Goal: Complete application form

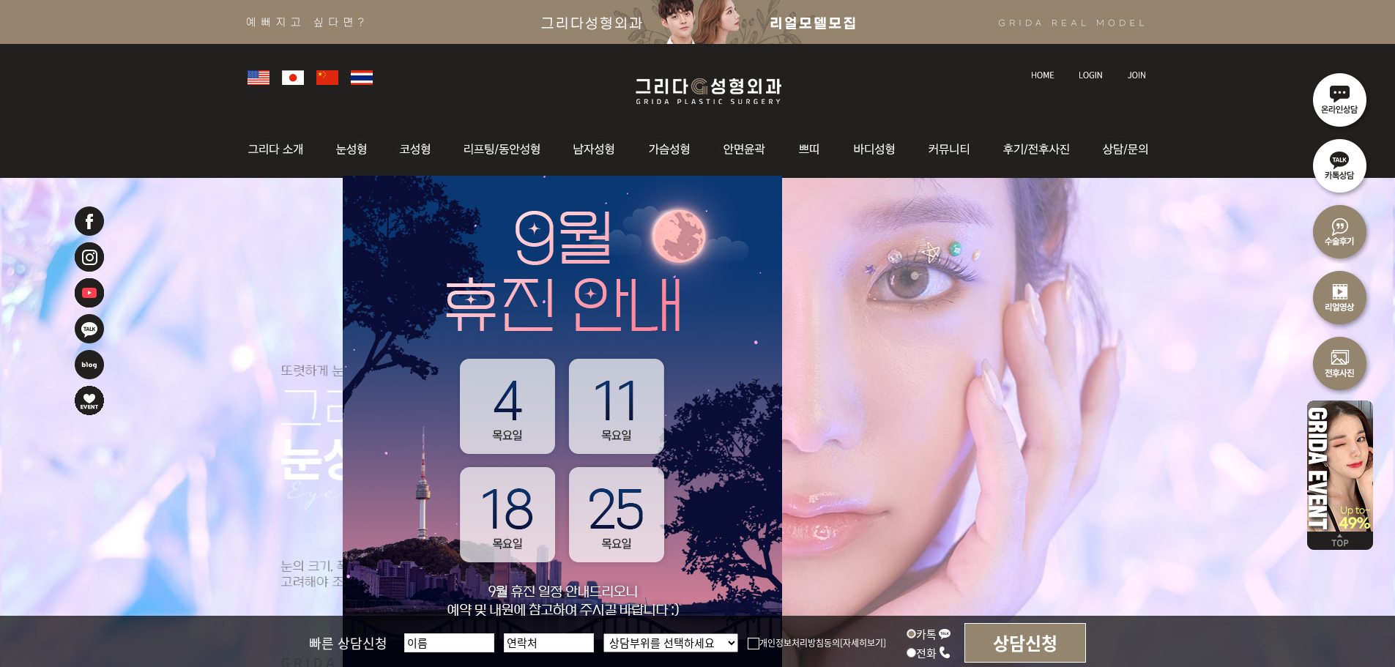
click at [1097, 73] on img at bounding box center [1090, 75] width 24 height 8
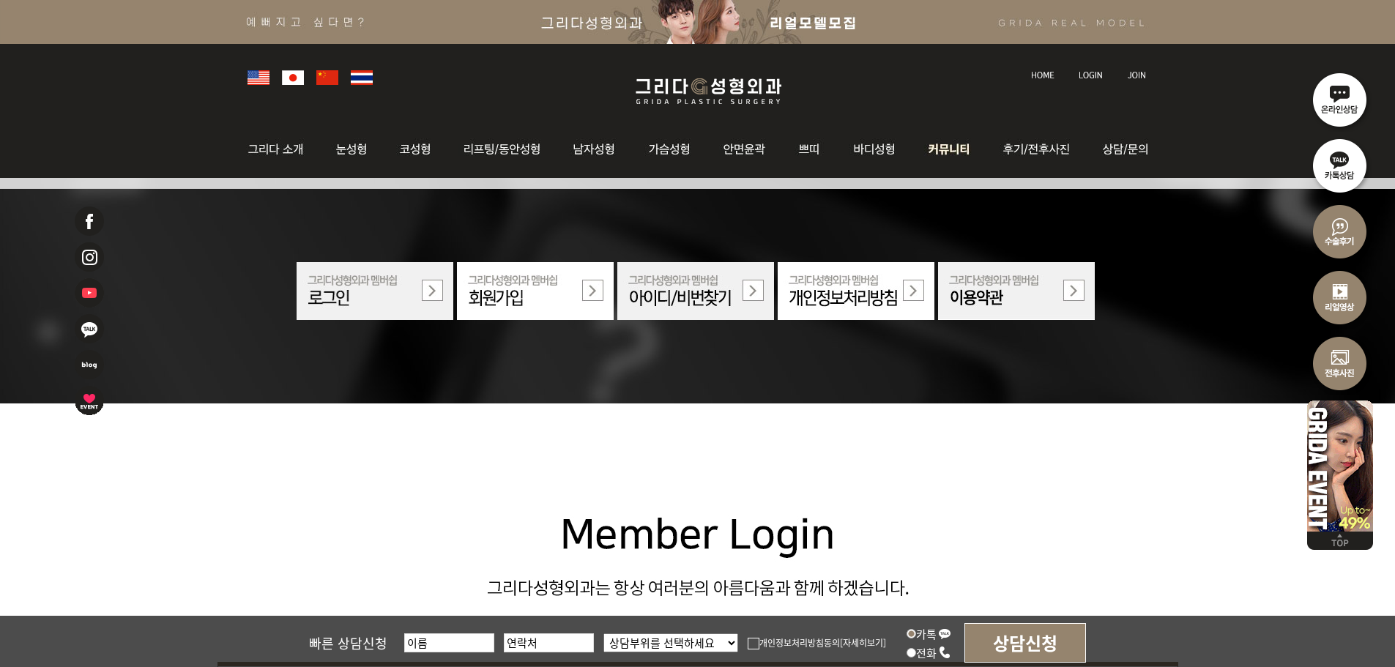
scroll to position [512, 0]
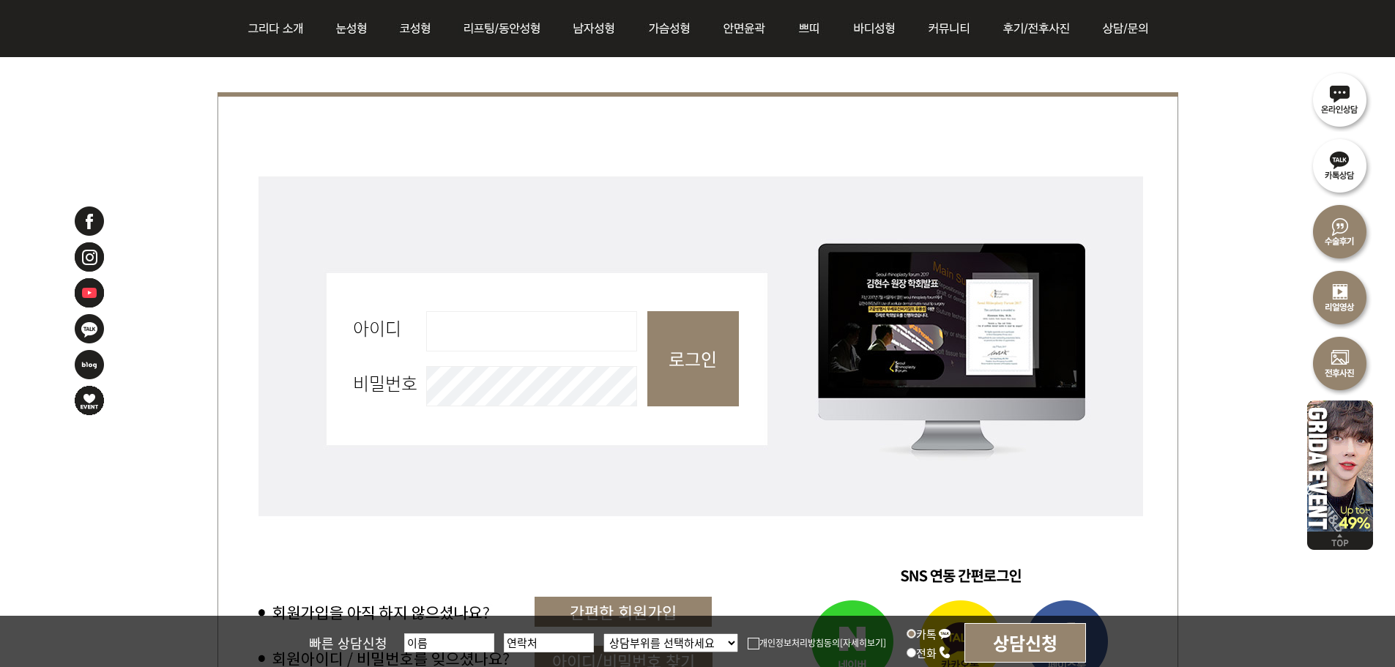
click at [547, 344] on input "아이디 필수" at bounding box center [531, 331] width 211 height 40
type input "admin"
click at [707, 379] on input "로그인" at bounding box center [693, 358] width 92 height 95
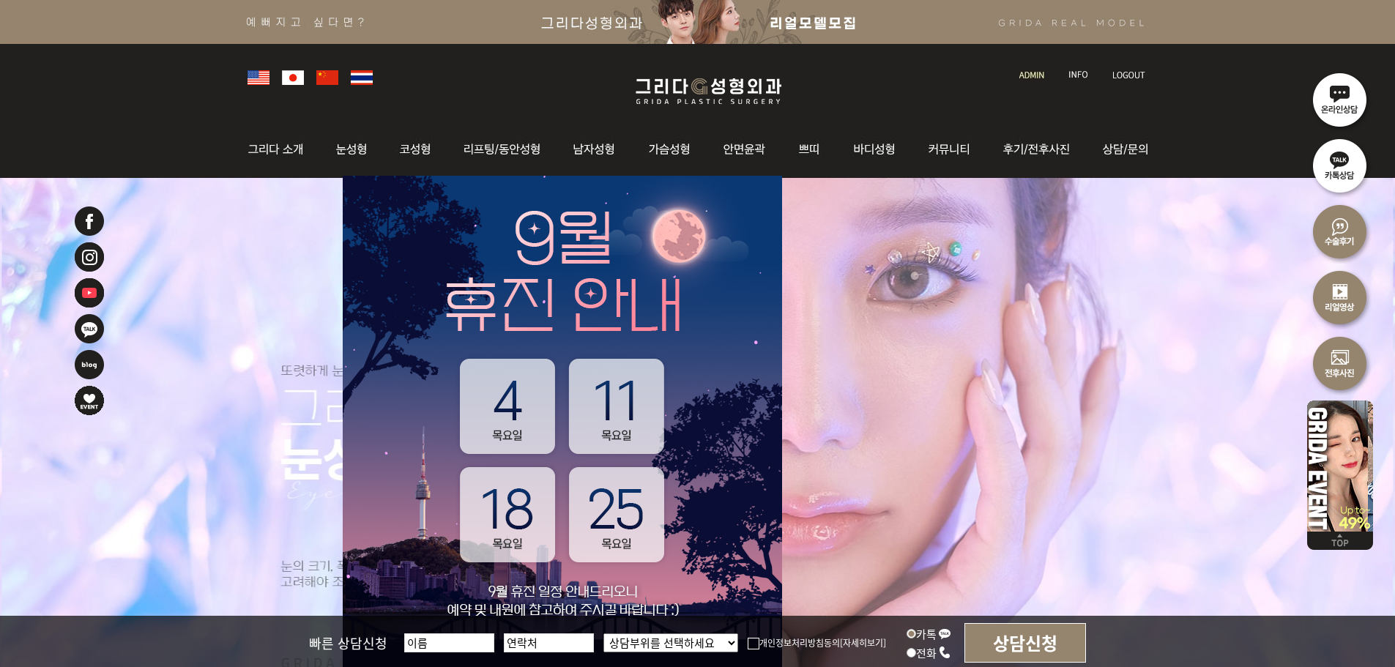
click at [1042, 59] on link at bounding box center [1033, 61] width 42 height 20
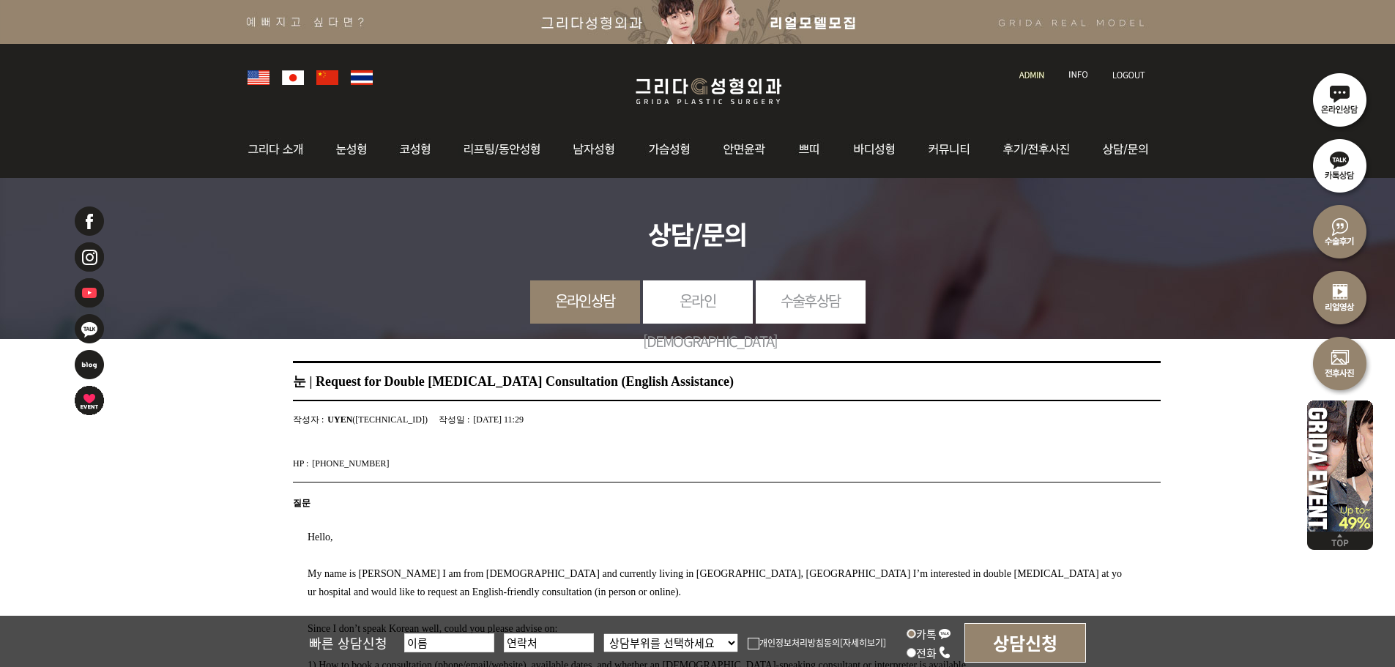
click at [1028, 66] on link at bounding box center [1033, 61] width 42 height 20
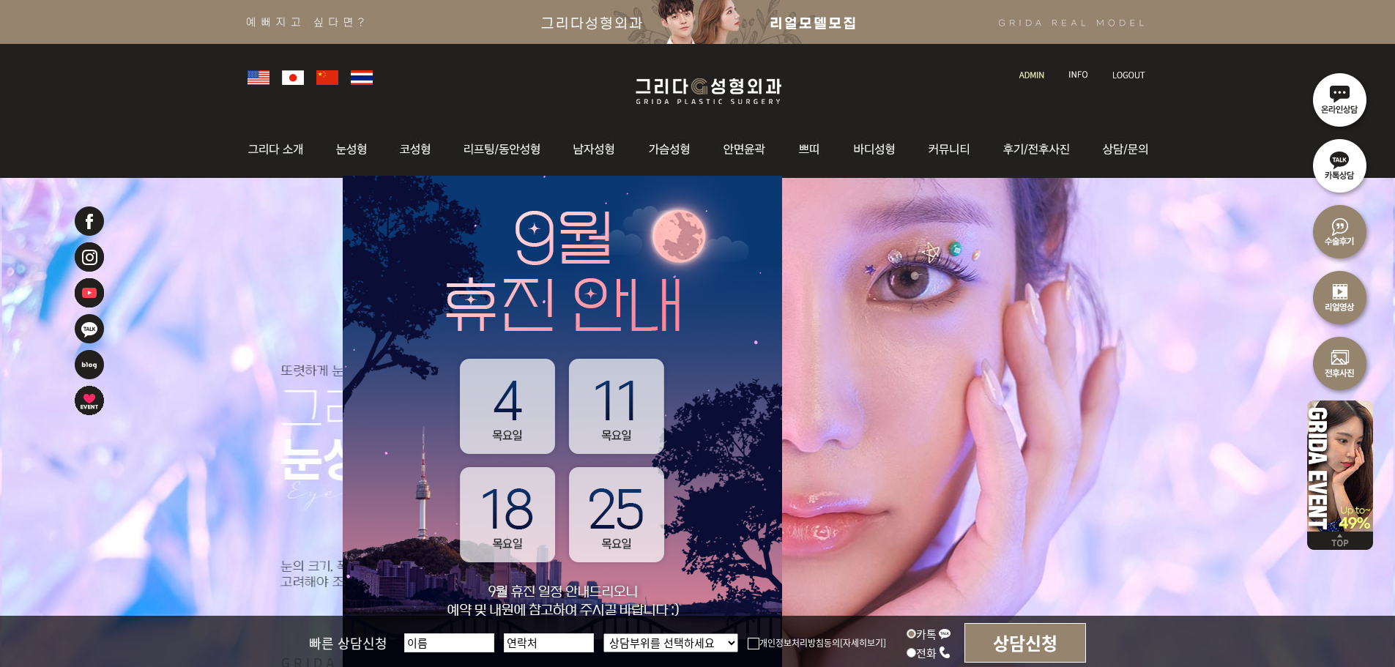
click at [434, 638] on input "text" at bounding box center [449, 642] width 90 height 19
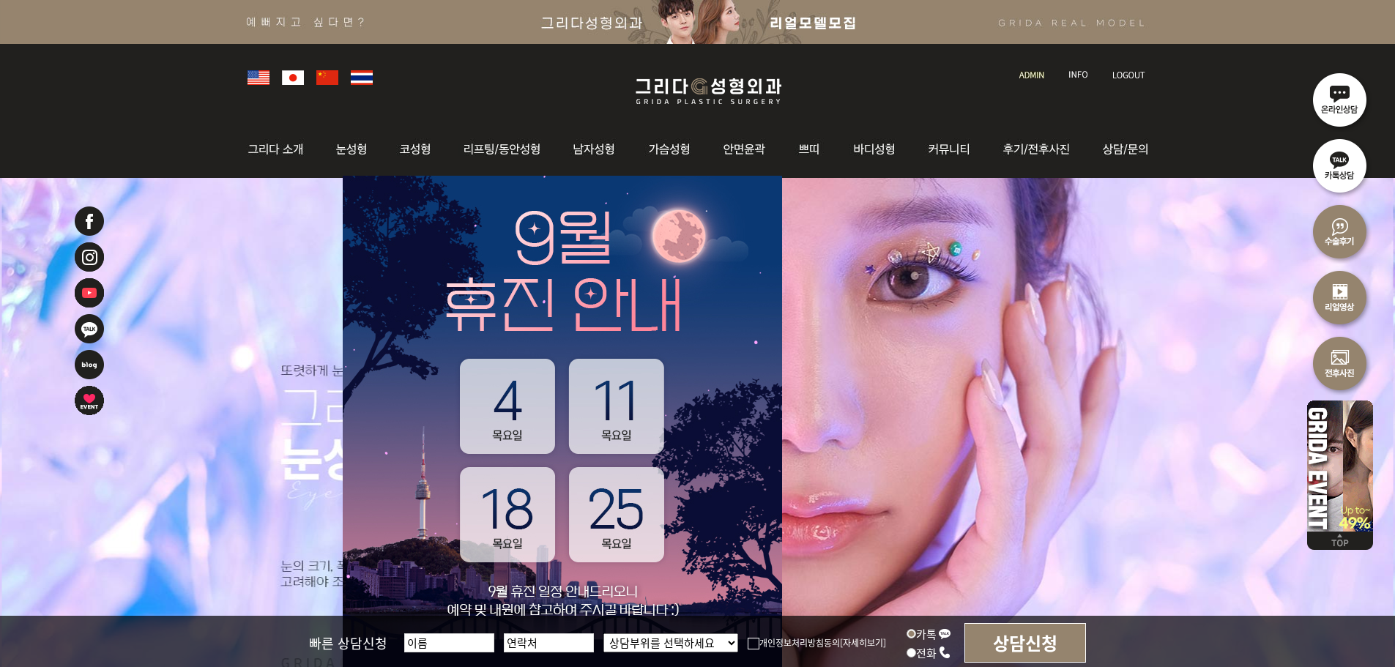
click at [714, 644] on select "상담부위를 선택하세요 눈 코 동안/리프팅 가슴성형 안면윤곽 피부/쁘띠 바디성형" at bounding box center [670, 642] width 135 height 19
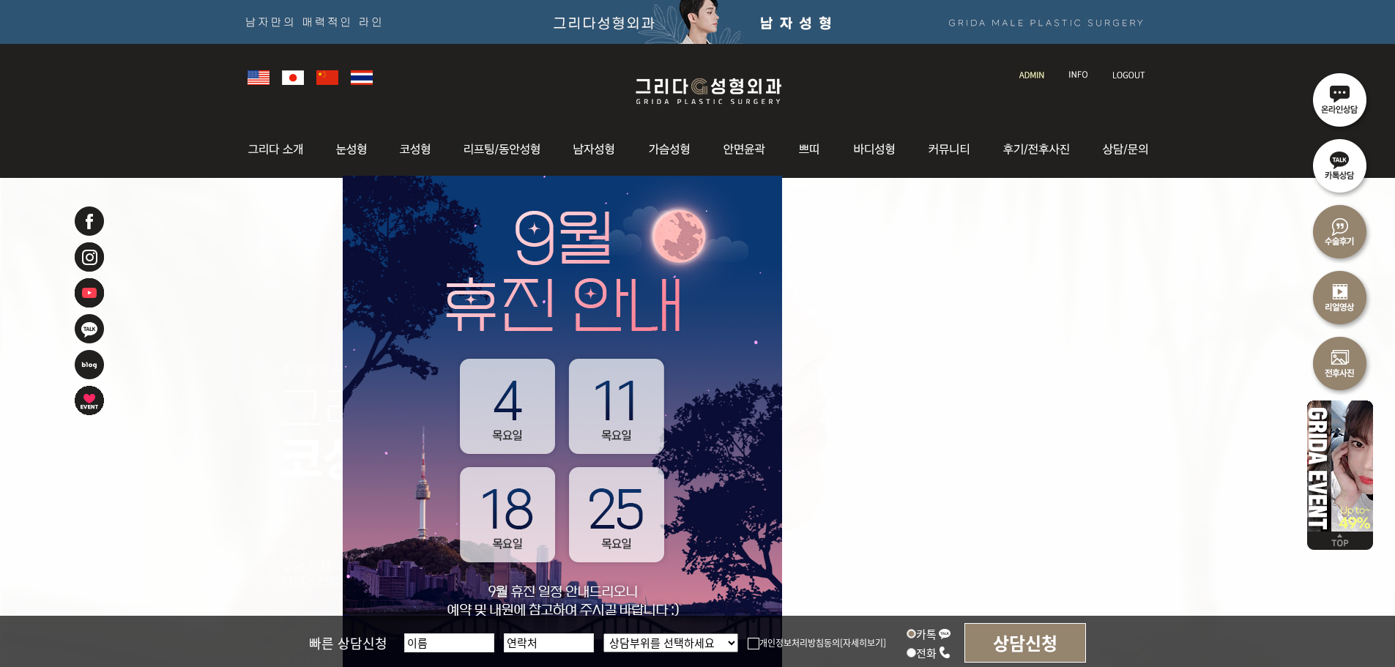
click at [714, 644] on select "상담부위를 선택하세요 눈 코 동안/리프팅 가슴성형 안면윤곽 피부/쁘띠 바디성형" at bounding box center [670, 642] width 135 height 19
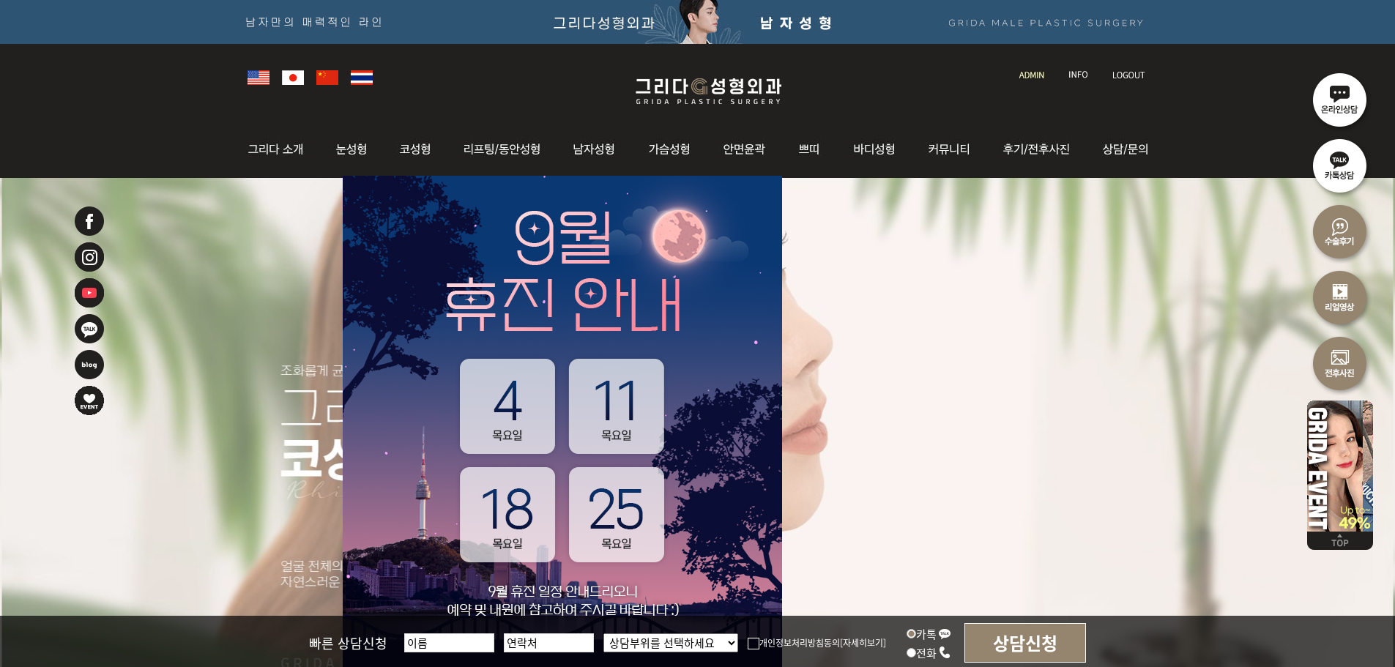
click at [714, 644] on select "상담부위를 선택하세요 눈 코 동안/리프팅 가슴성형 안면윤곽 피부/쁘띠 바디성형" at bounding box center [670, 642] width 135 height 19
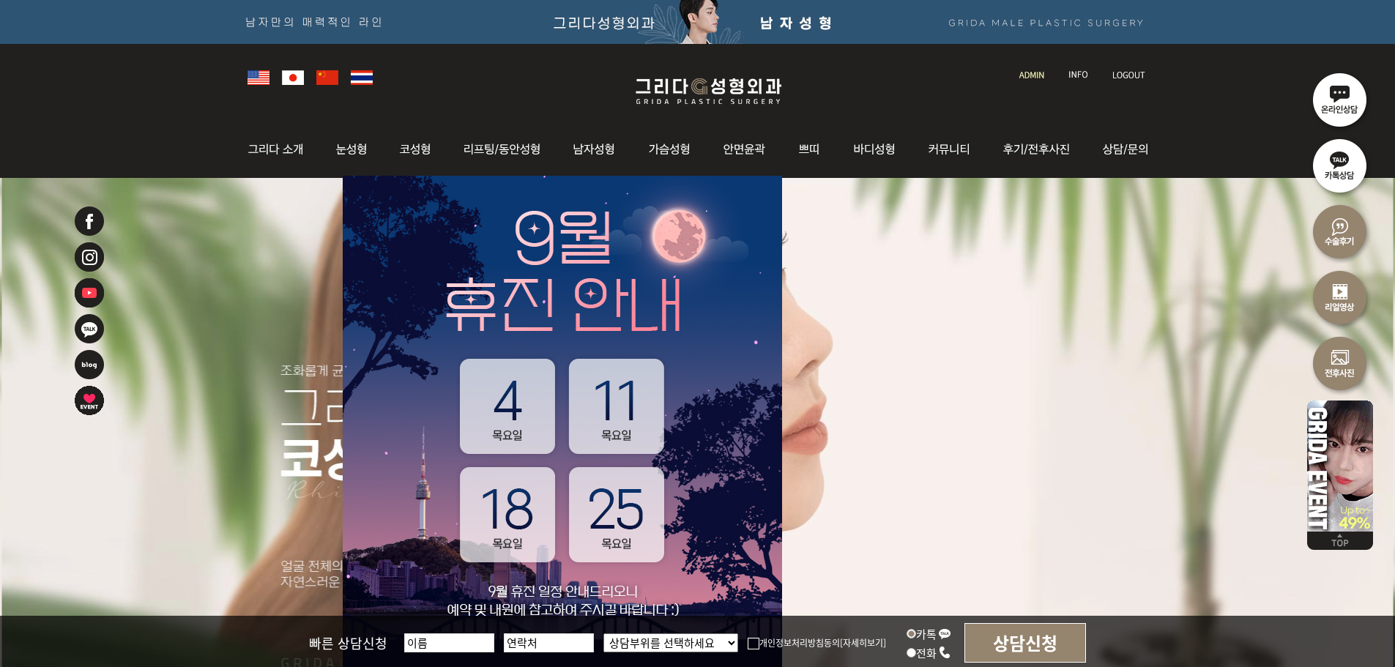
click at [714, 646] on select "상담부위를 선택하세요 눈 코 동안/리프팅 가슴성형 안면윤곽 피부/쁘띠 바디성형" at bounding box center [670, 642] width 135 height 19
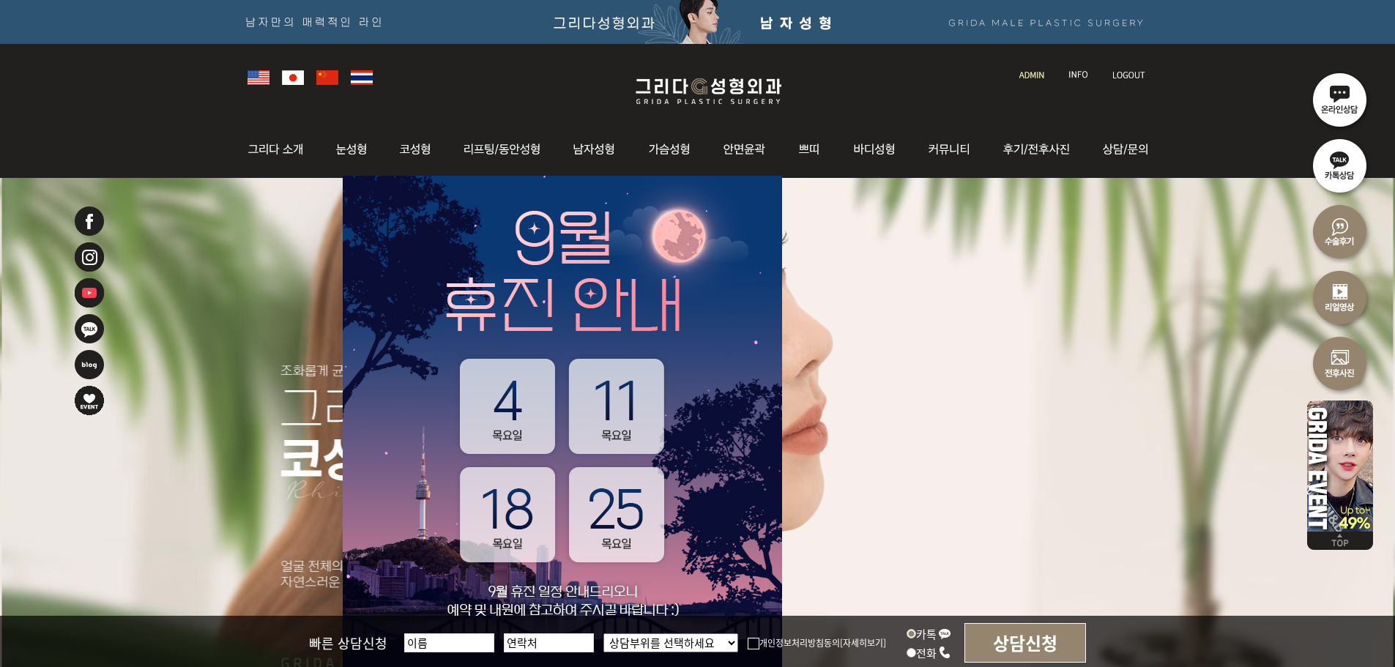
click at [753, 644] on img at bounding box center [754, 644] width 12 height 12
click at [0, 0] on input "개인정보처리방침동의" at bounding box center [0, 0] width 0 height 0
click at [911, 653] on input "전화" at bounding box center [911, 653] width 10 height 10
radio input "true"
click at [916, 636] on label "카톡" at bounding box center [928, 633] width 45 height 15
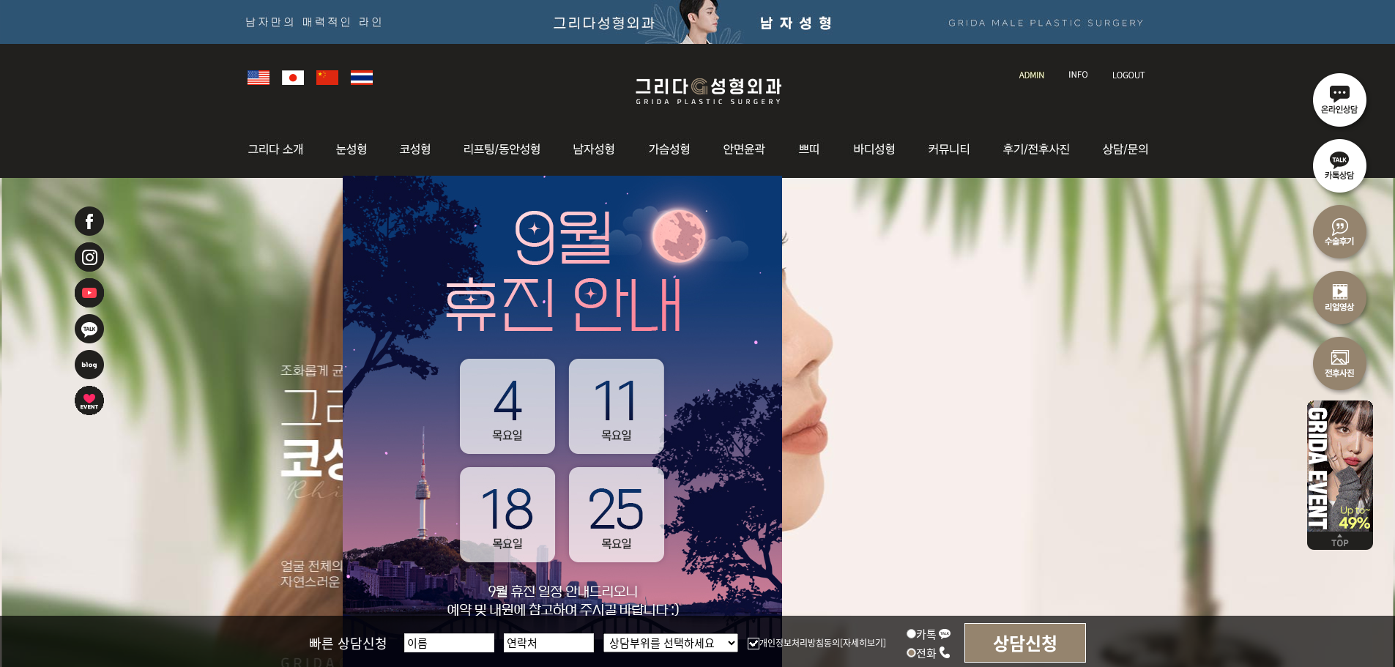
click at [916, 636] on input "카톡" at bounding box center [911, 634] width 10 height 10
radio input "true"
click at [916, 652] on label "전화" at bounding box center [928, 652] width 45 height 15
click at [916, 652] on input "전화" at bounding box center [911, 653] width 10 height 10
radio input "true"
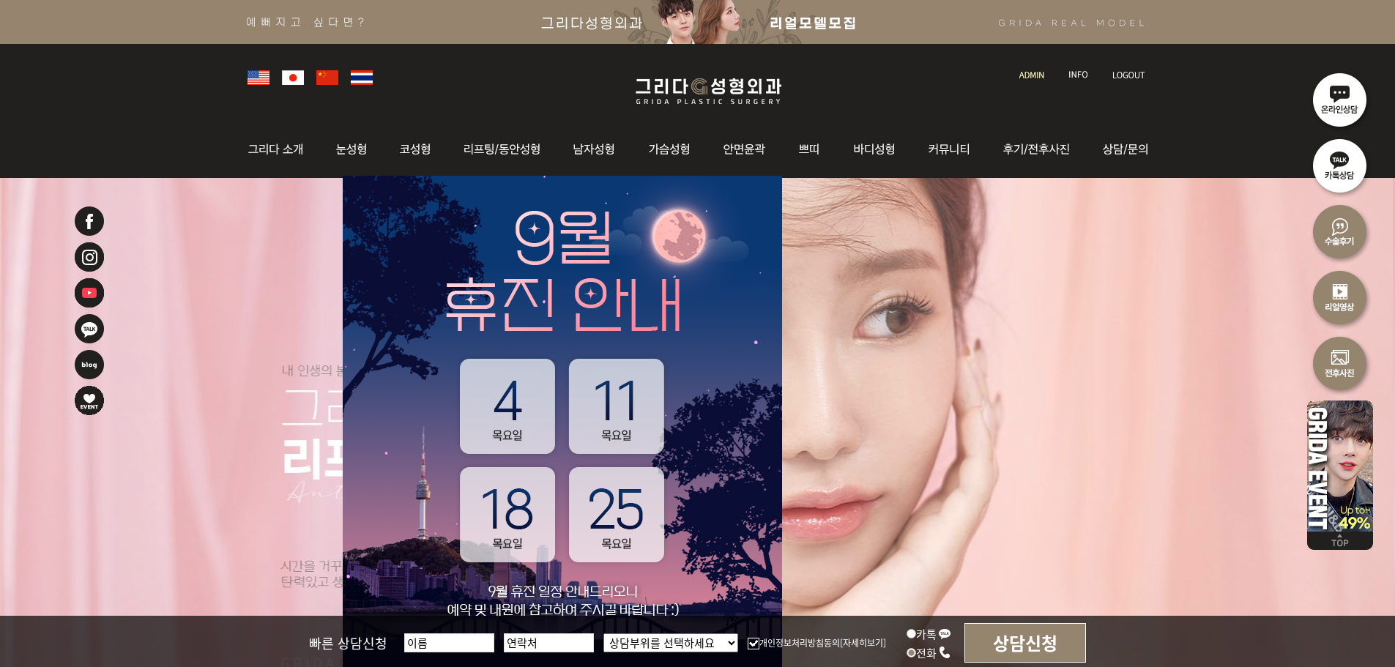
click at [916, 637] on label "카톡" at bounding box center [928, 633] width 45 height 15
click at [916, 637] on input "카톡" at bounding box center [911, 634] width 10 height 10
radio input "true"
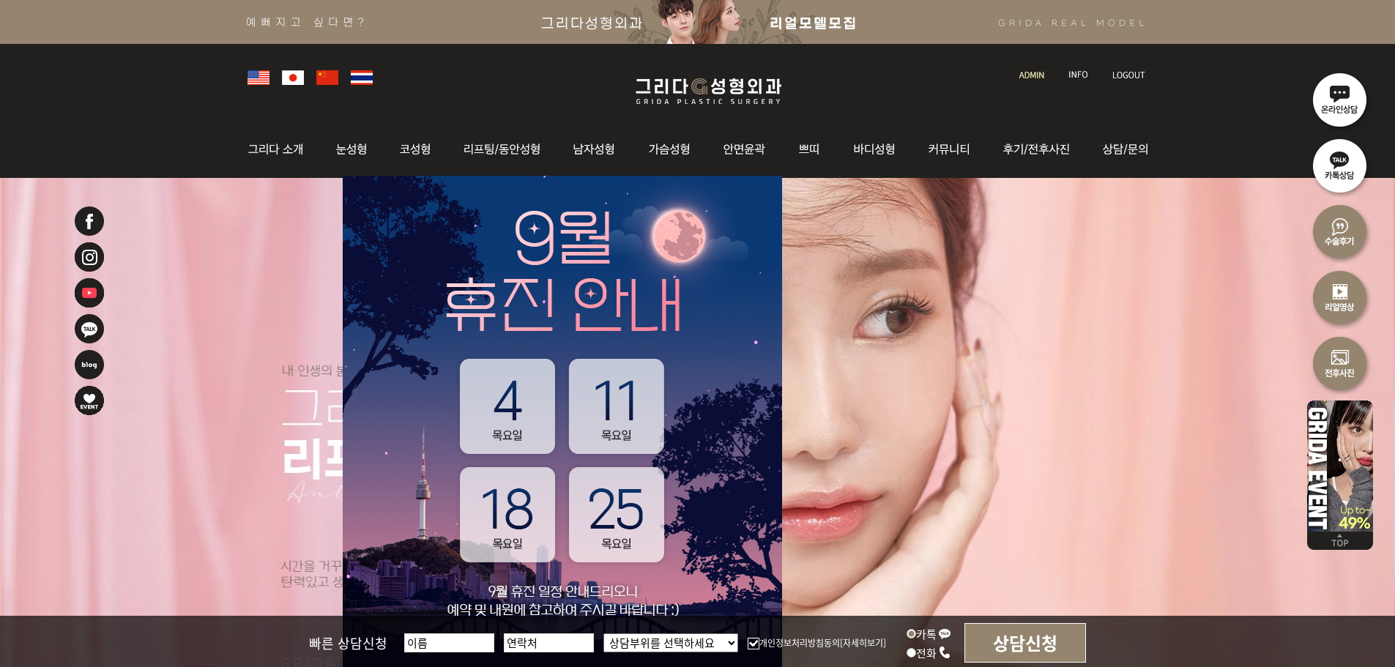
click at [919, 652] on label "전화" at bounding box center [928, 652] width 45 height 15
click at [916, 652] on input "전화" at bounding box center [911, 653] width 10 height 10
radio input "true"
click at [914, 638] on label "카톡" at bounding box center [928, 633] width 45 height 15
click at [914, 638] on input "카톡" at bounding box center [911, 634] width 10 height 10
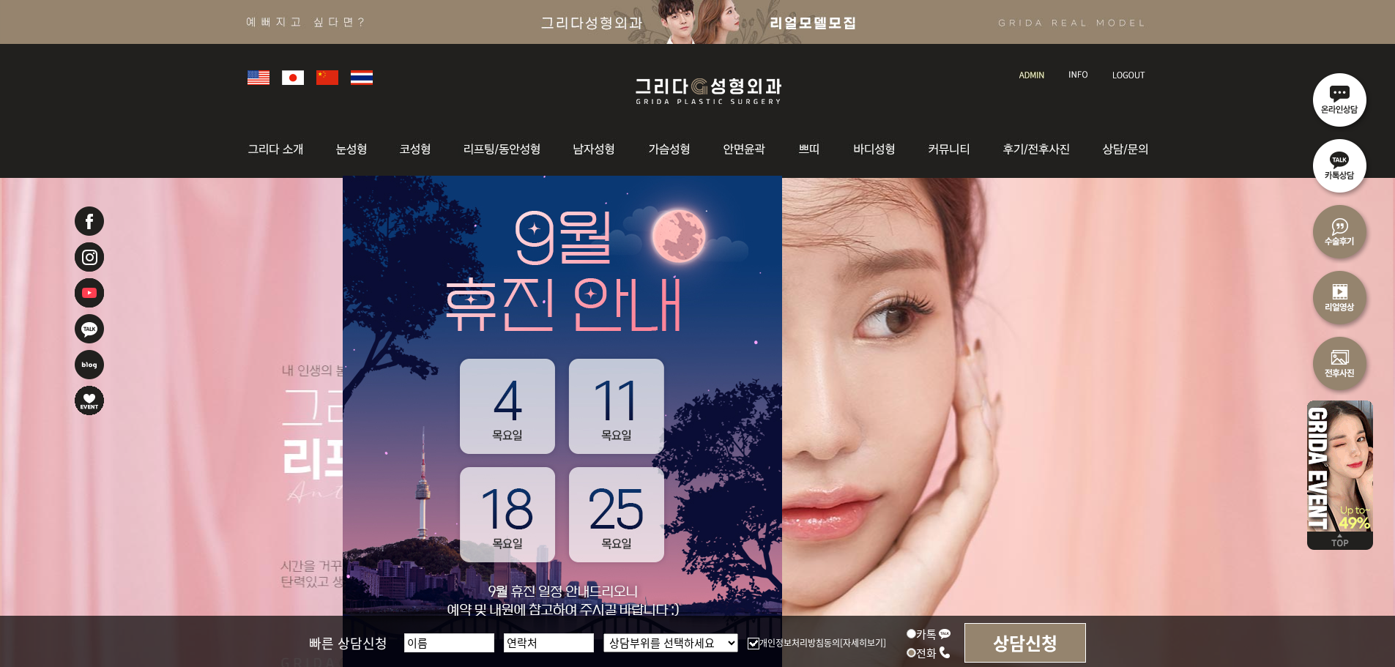
radio input "true"
click at [921, 653] on label "전화" at bounding box center [928, 652] width 45 height 15
click at [916, 653] on input "전화" at bounding box center [911, 653] width 10 height 10
radio input "true"
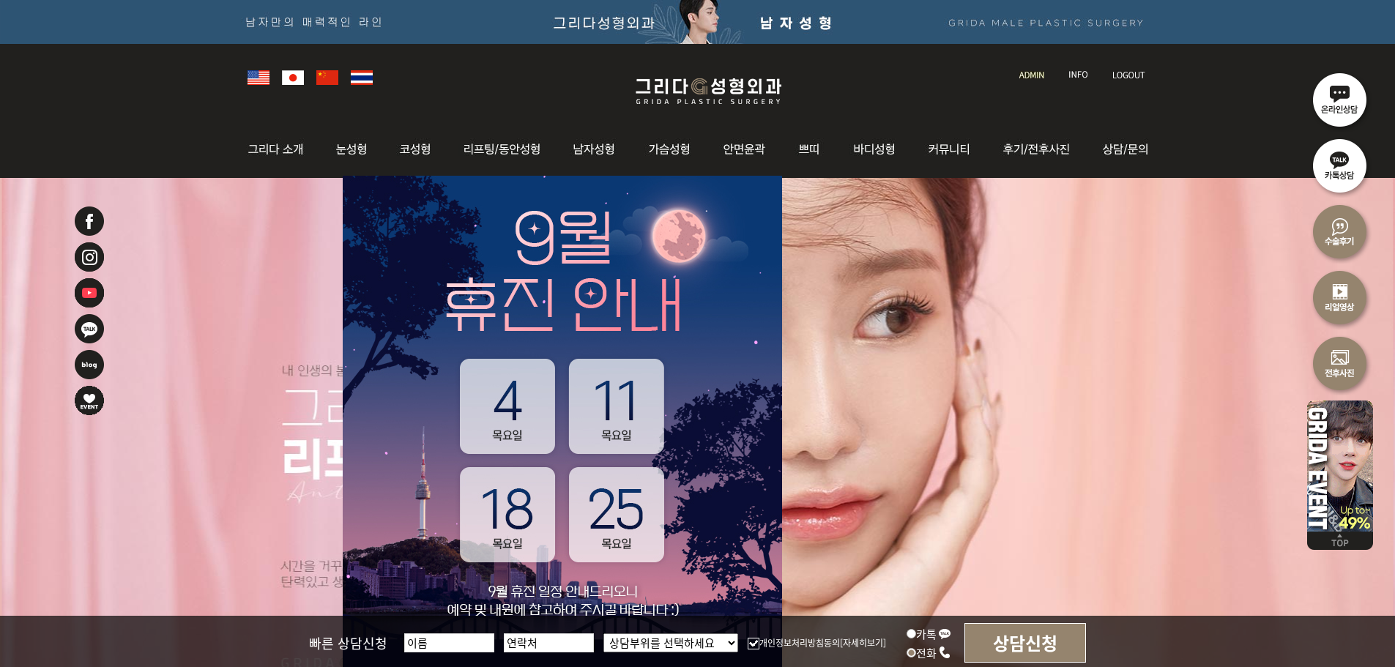
scroll to position [293, 0]
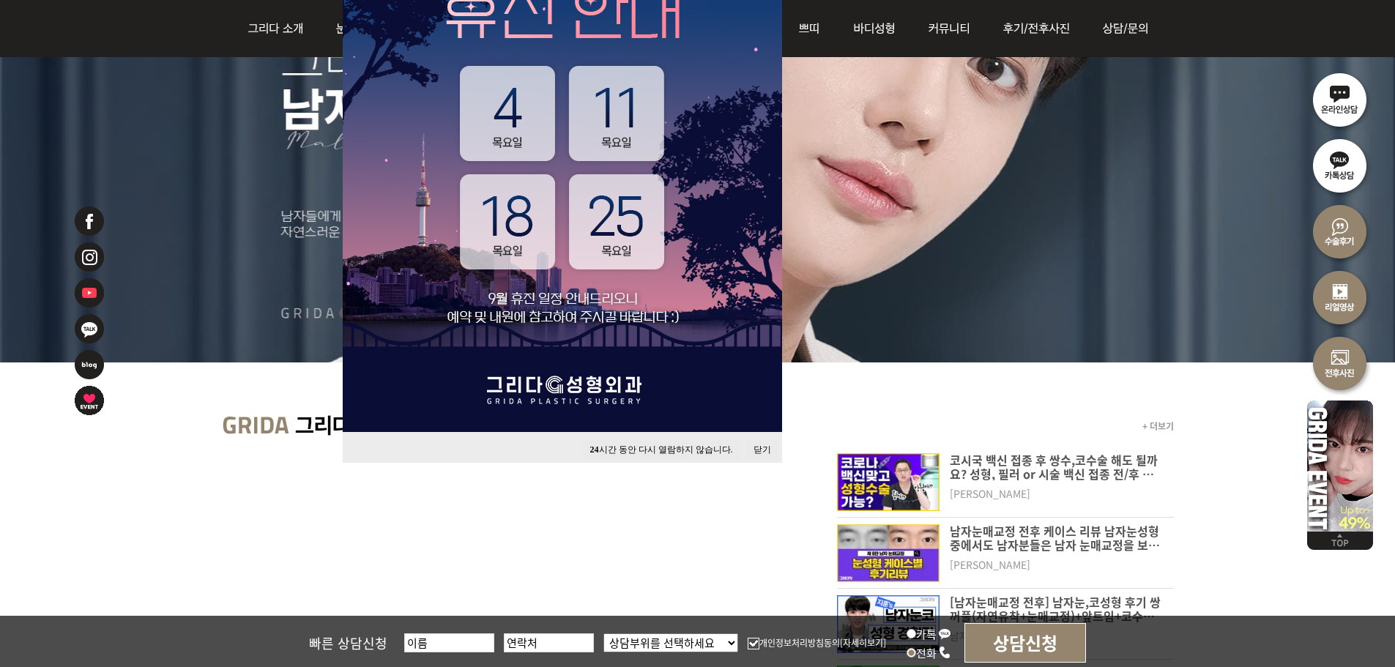
click at [758, 450] on button "닫기" at bounding box center [762, 450] width 32 height 20
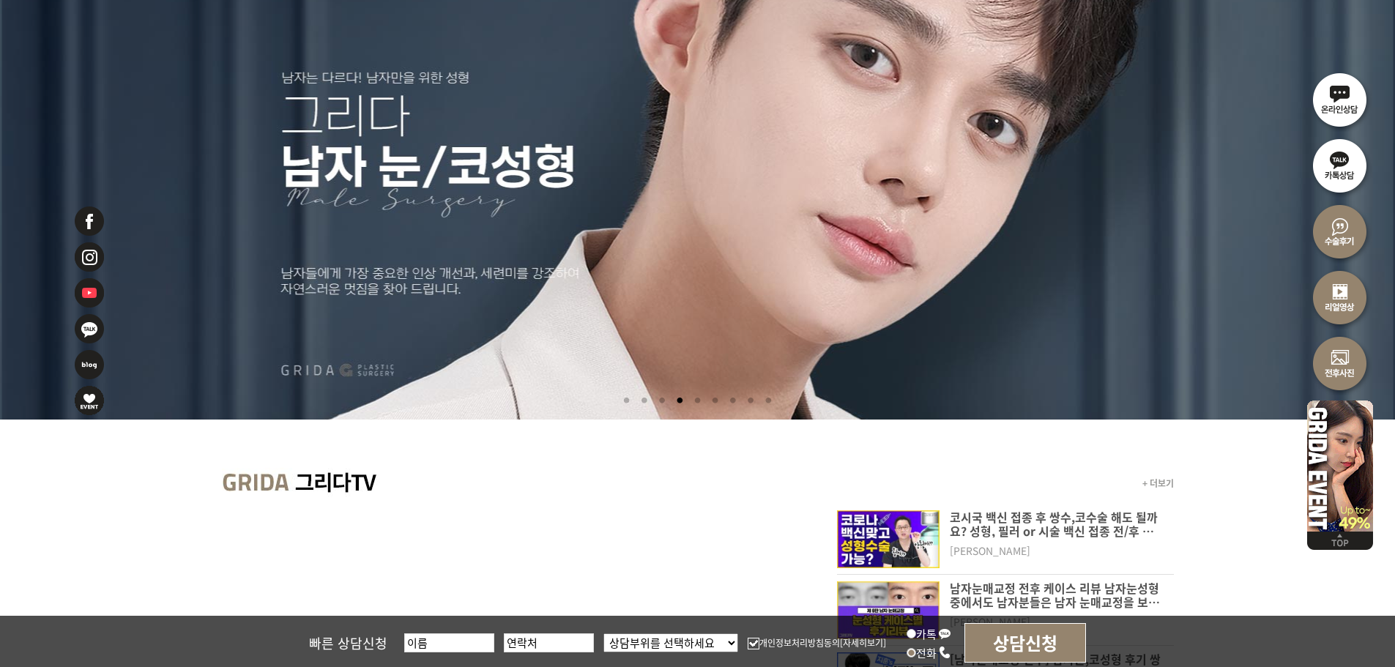
scroll to position [0, 0]
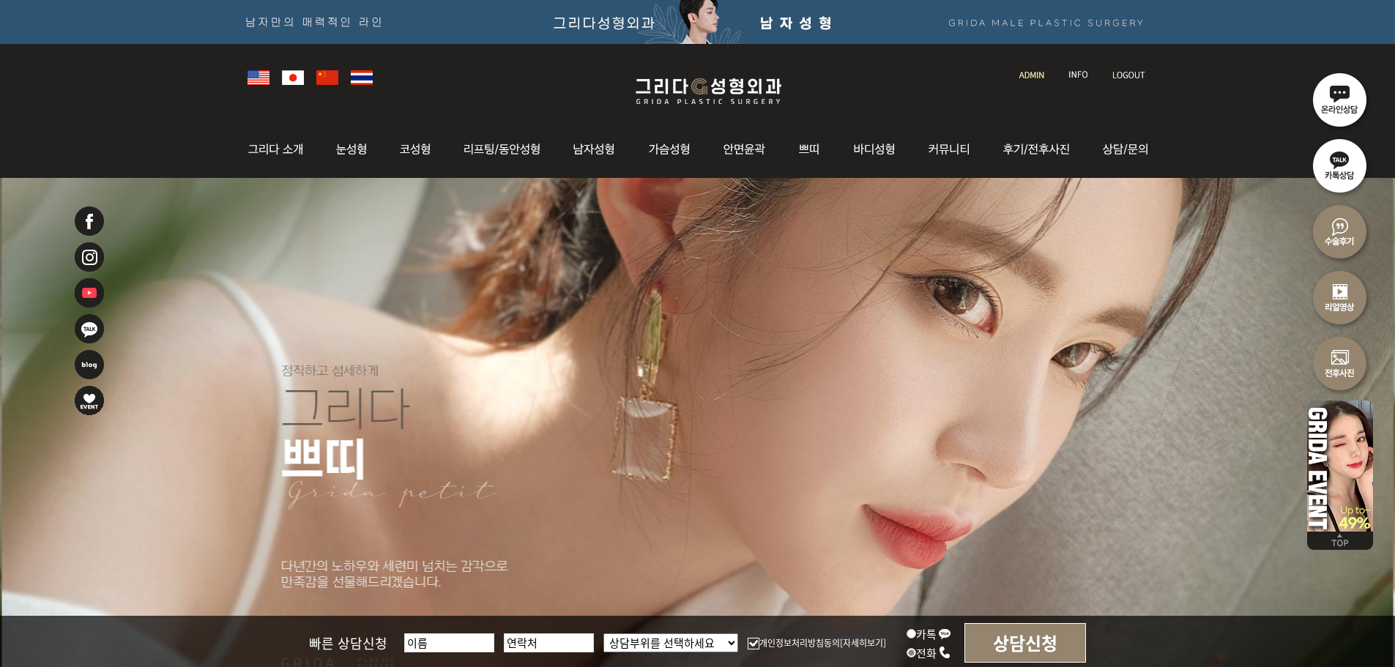
click at [941, 631] on img at bounding box center [944, 633] width 13 height 13
click at [916, 631] on input "카톡" at bounding box center [911, 634] width 10 height 10
radio input "true"
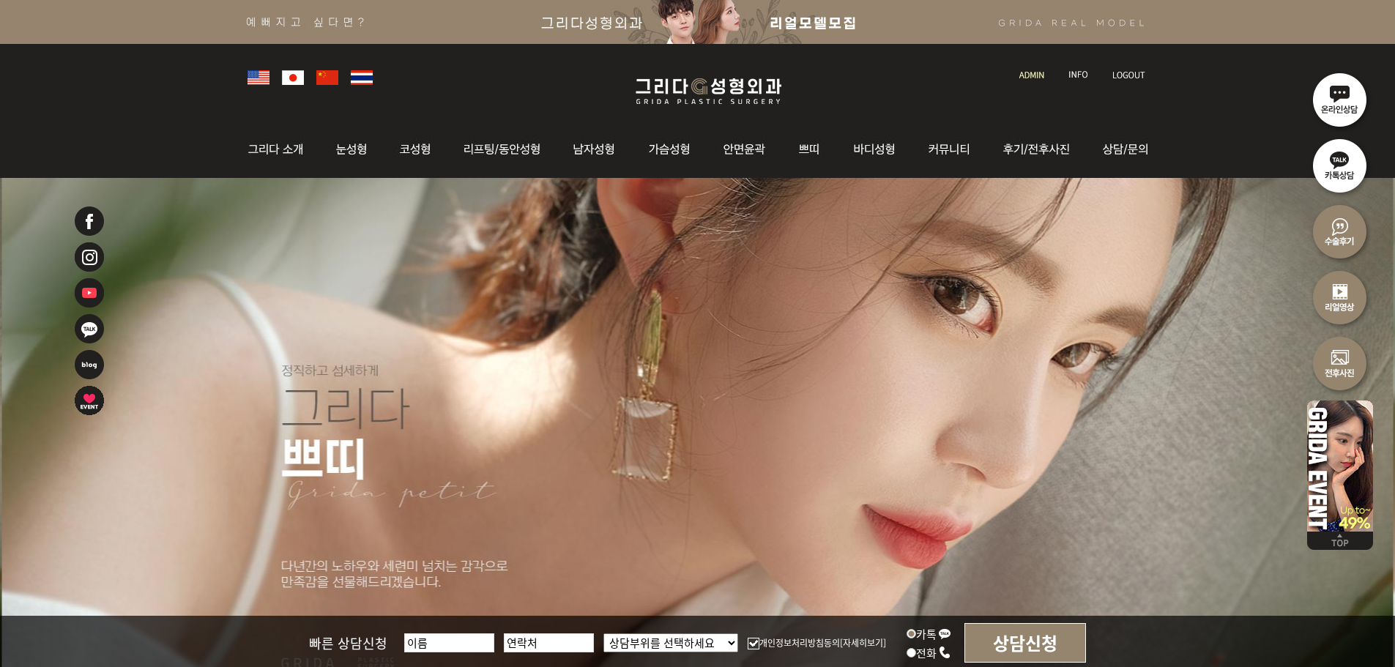
click at [929, 656] on label "전화" at bounding box center [928, 652] width 45 height 15
click at [916, 656] on input "전화" at bounding box center [911, 653] width 10 height 10
radio input "true"
click at [929, 637] on label "카톡" at bounding box center [928, 633] width 45 height 15
click at [916, 637] on input "카톡" at bounding box center [911, 634] width 10 height 10
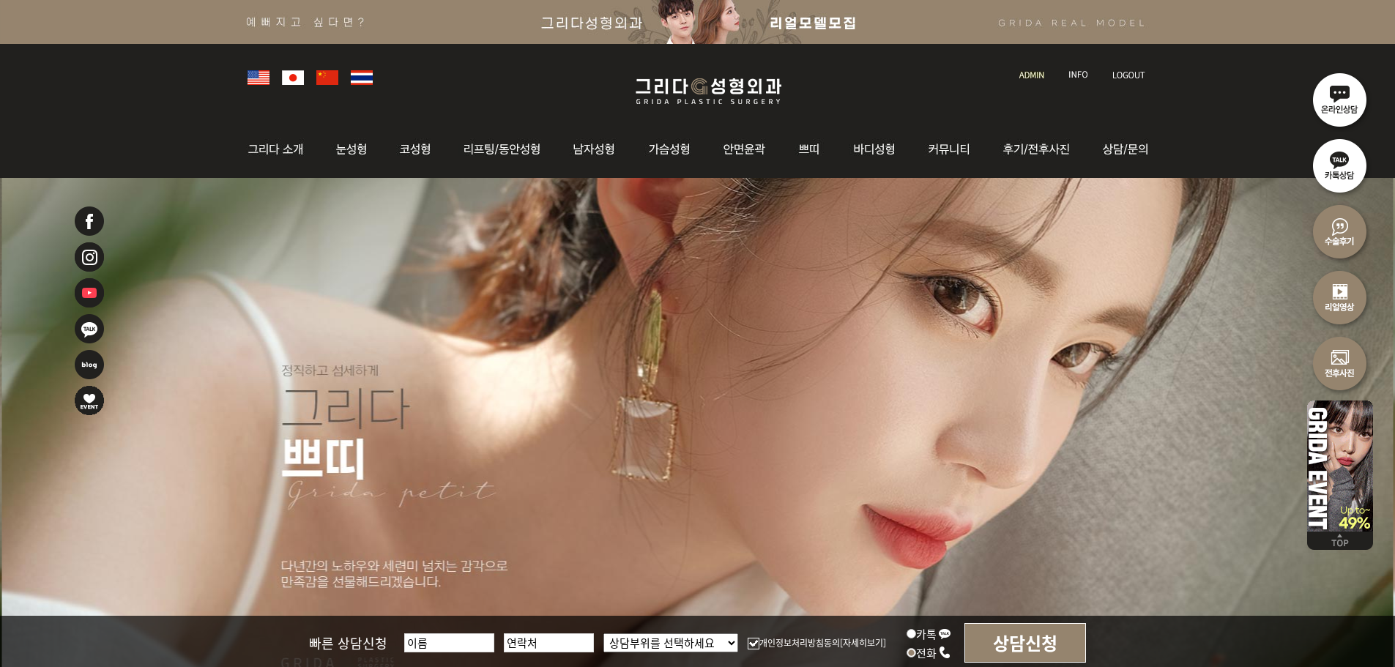
radio input "true"
click at [926, 652] on label "전화" at bounding box center [928, 652] width 45 height 15
click at [916, 652] on input "전화" at bounding box center [911, 653] width 10 height 10
radio input "true"
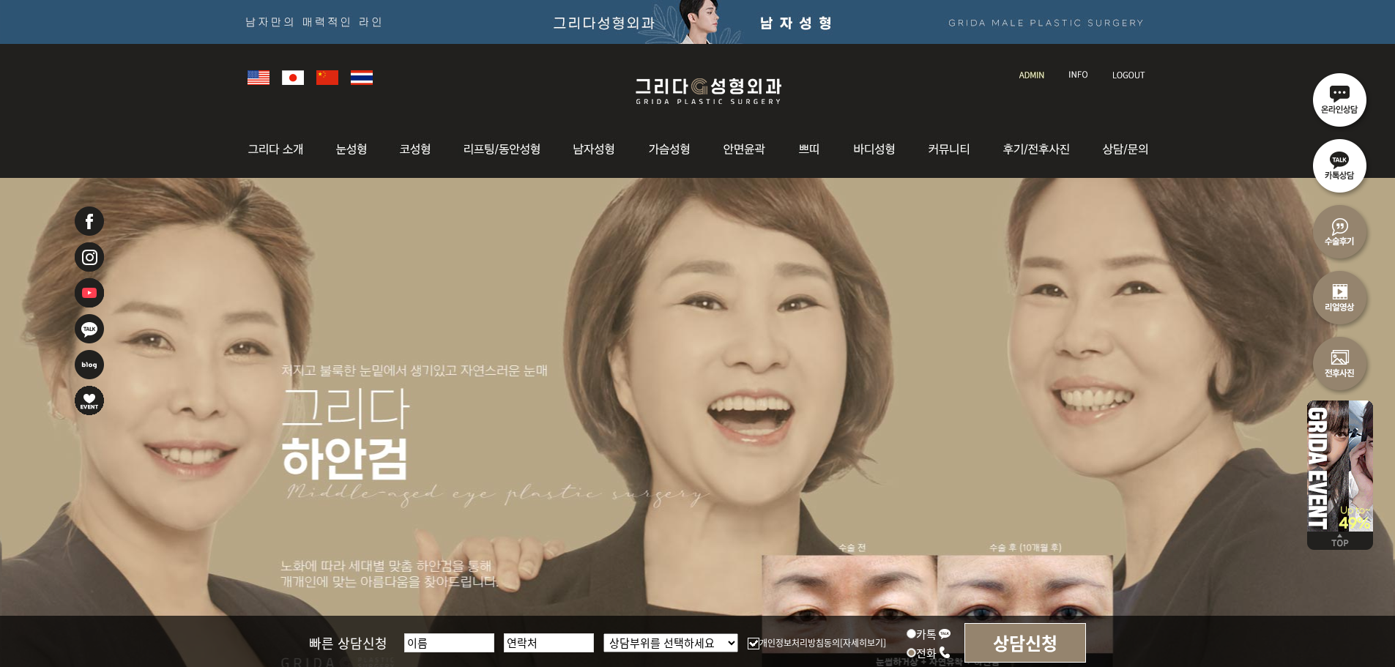
scroll to position [146, 0]
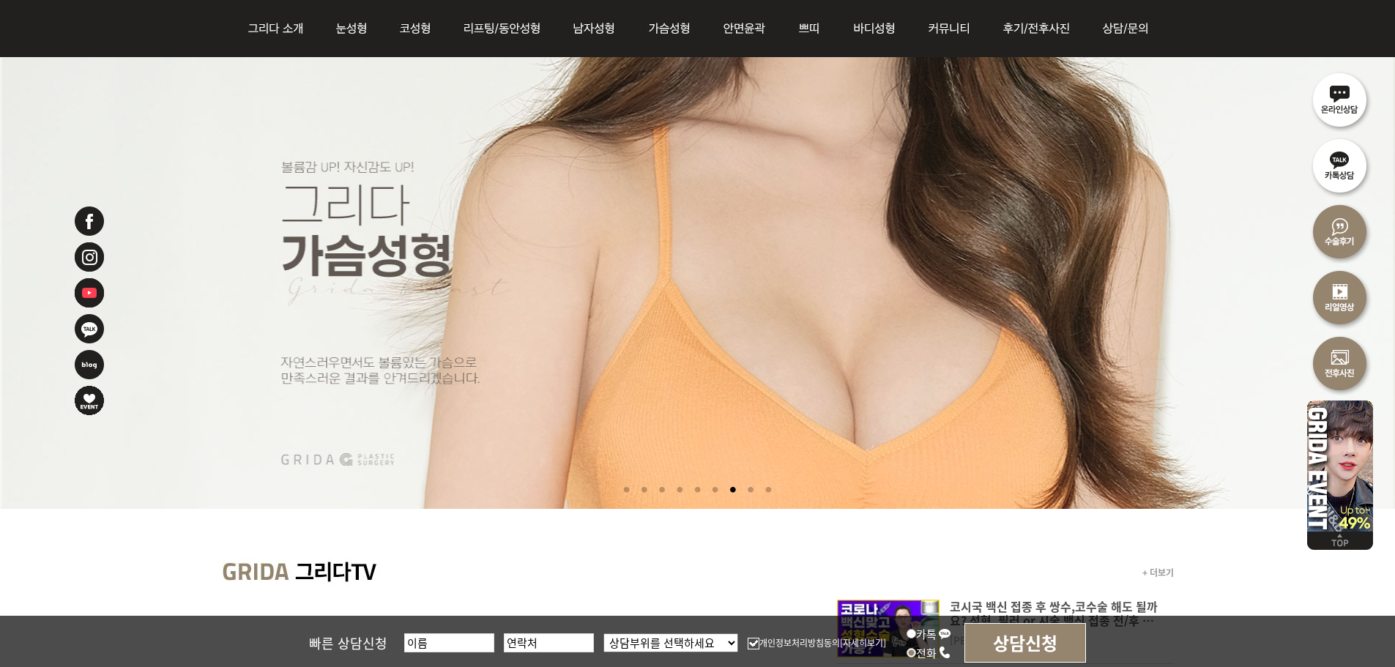
click at [754, 491] on li at bounding box center [750, 490] width 15 height 27
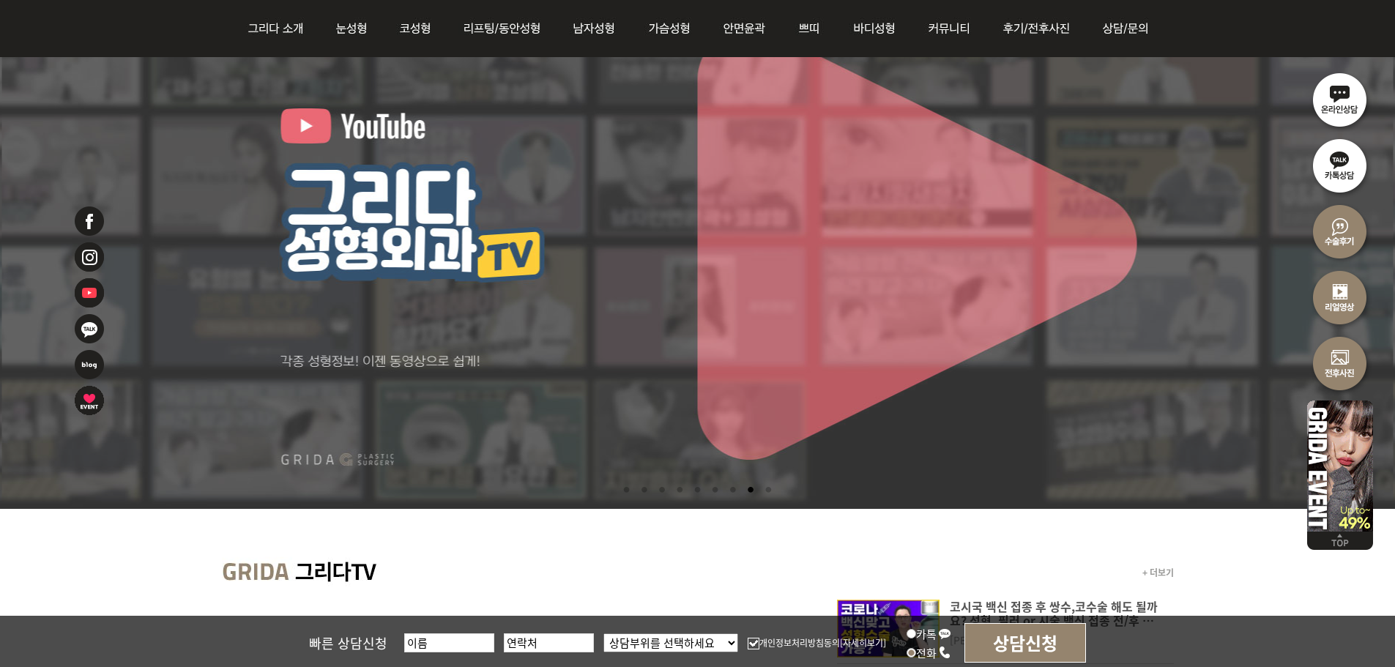
click at [769, 493] on li at bounding box center [768, 490] width 15 height 27
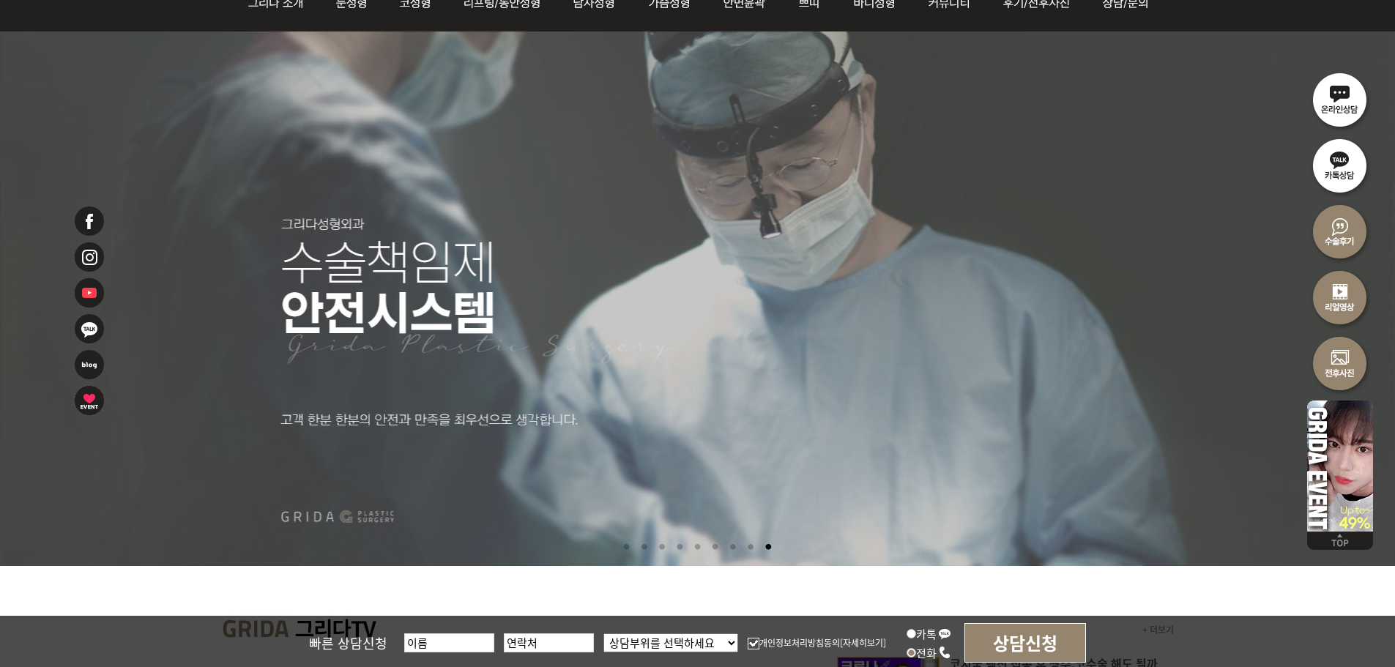
scroll to position [0, 0]
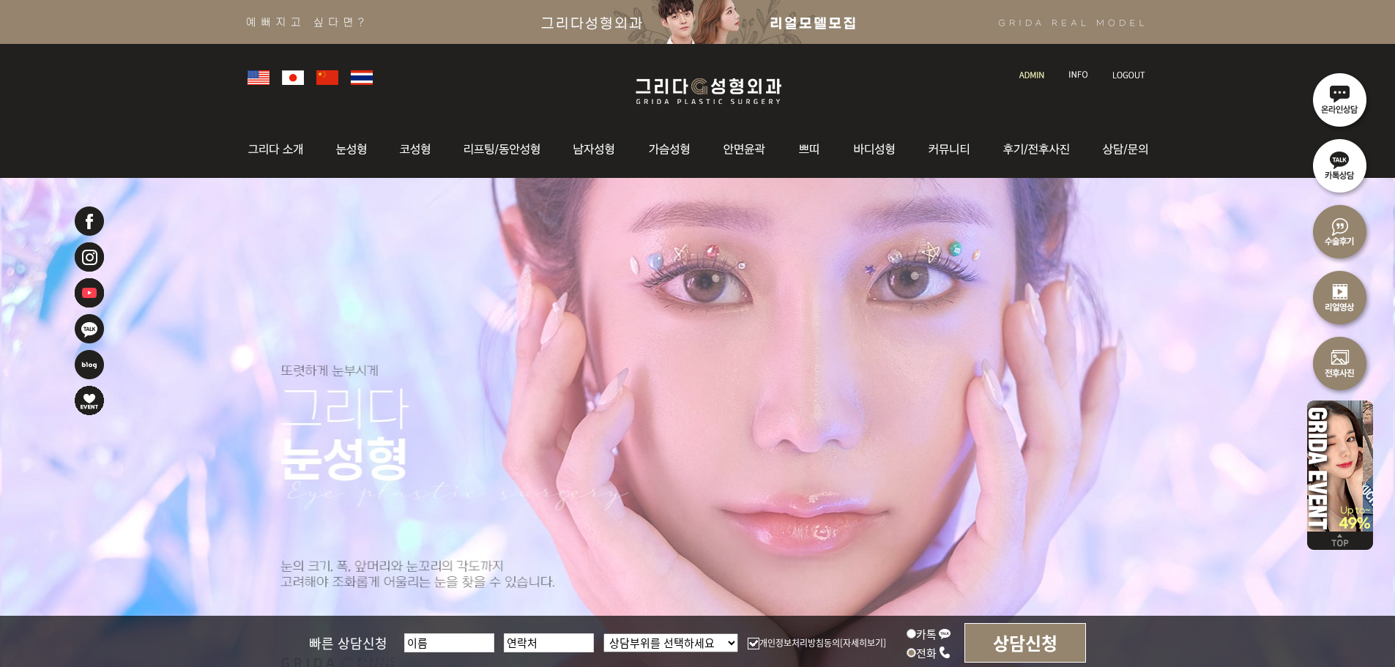
click at [1032, 72] on img at bounding box center [1031, 75] width 25 height 8
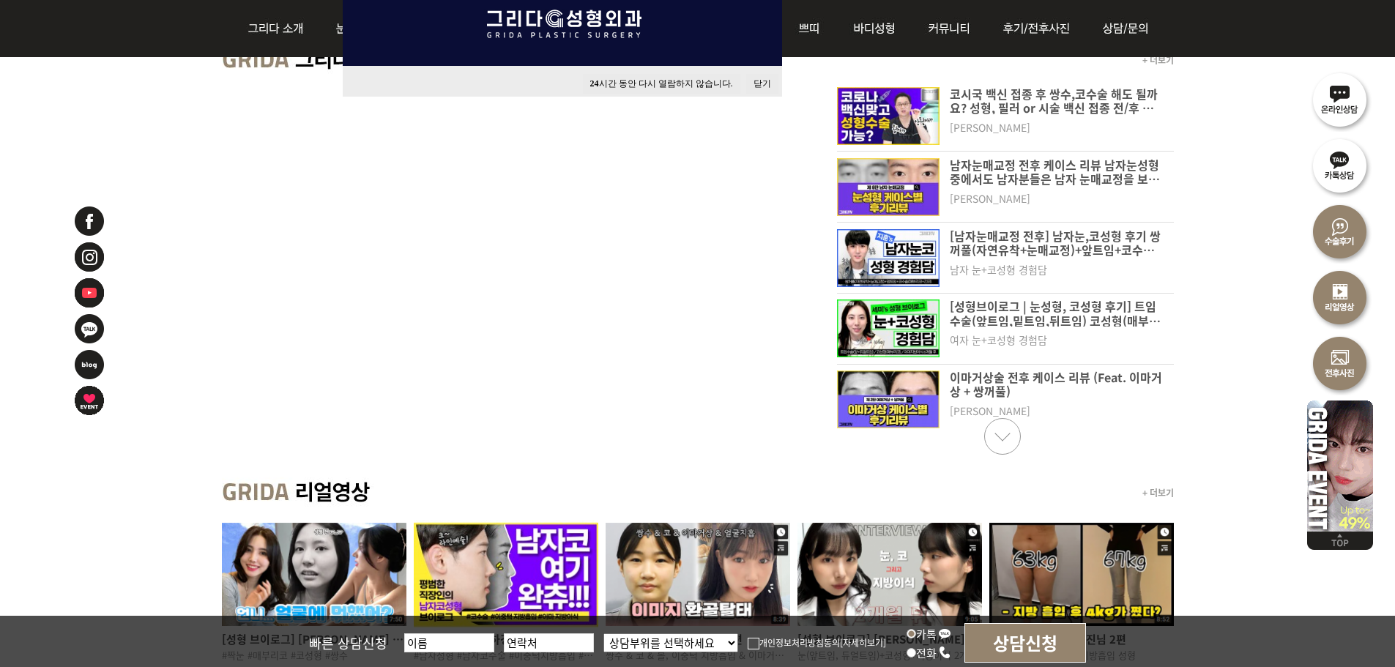
scroll to position [879, 0]
